Goal: Information Seeking & Learning: Learn about a topic

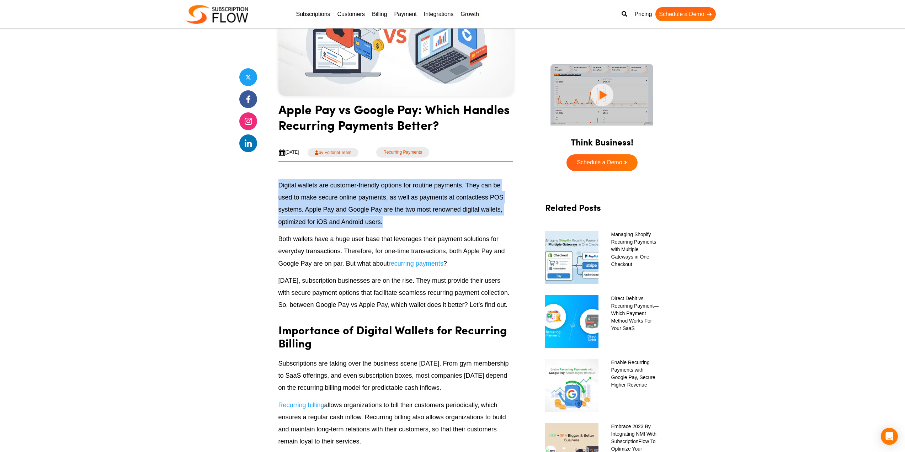
drag, startPoint x: 278, startPoint y: 185, endPoint x: 408, endPoint y: 217, distance: 134.1
click at [434, 220] on p "Digital wallets are customer-friendly options for routine payments. They can be…" at bounding box center [396, 203] width 235 height 49
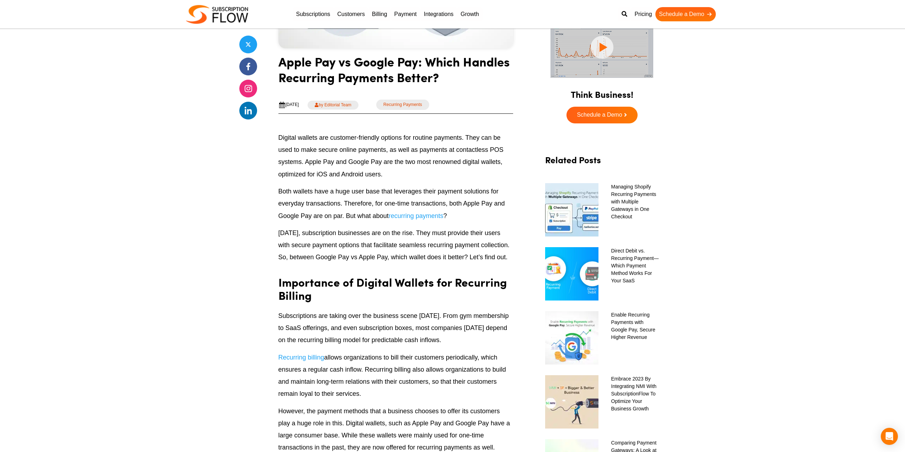
scroll to position [249, 0]
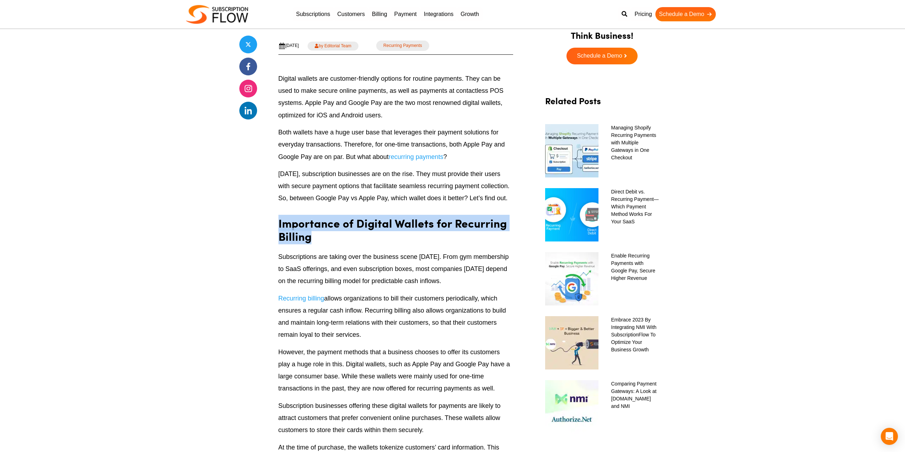
drag, startPoint x: 278, startPoint y: 226, endPoint x: 345, endPoint y: 240, distance: 68.4
click at [345, 240] on h2 "Importance of Digital Wallets for Recurring Billing" at bounding box center [396, 228] width 235 height 36
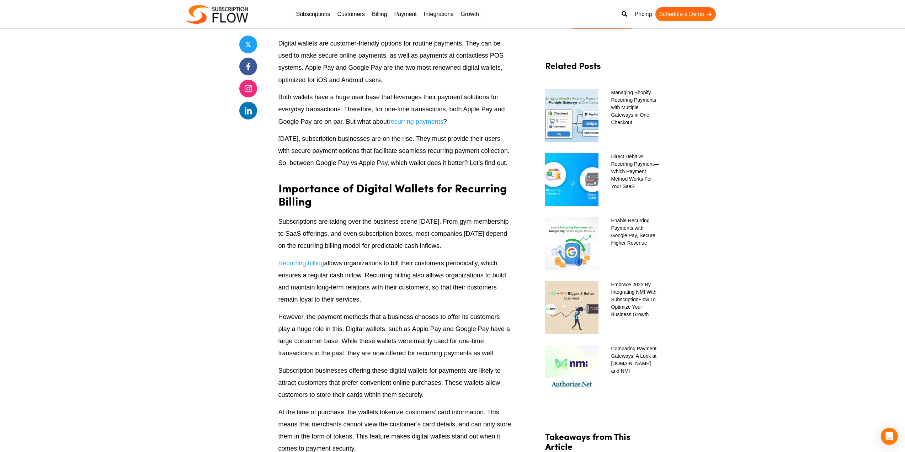
scroll to position [285, 0]
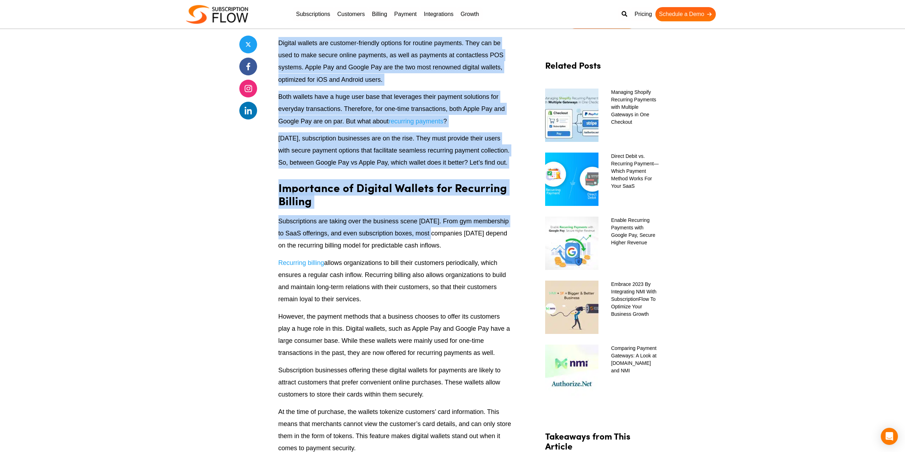
drag, startPoint x: 277, startPoint y: 227, endPoint x: 457, endPoint y: 242, distance: 180.7
click at [469, 243] on p "Subscriptions are taking over the business scene [DATE]. From gym membership to…" at bounding box center [396, 233] width 235 height 37
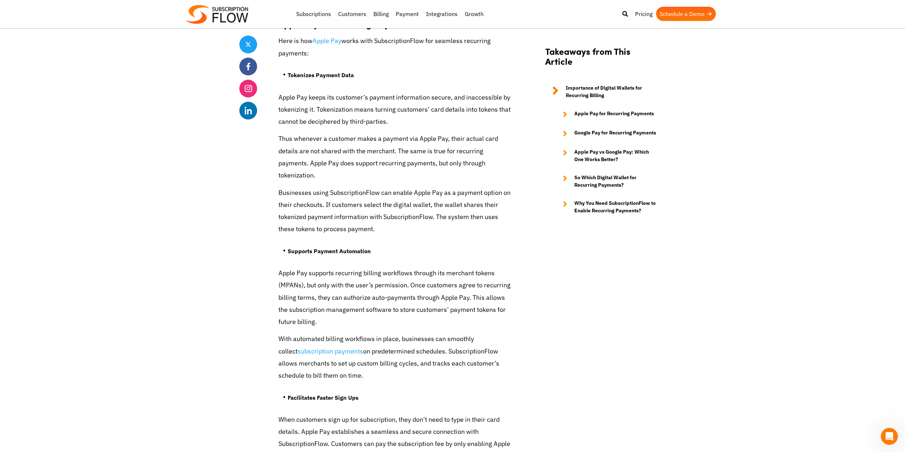
scroll to position [1281, 0]
